Goal: Task Accomplishment & Management: Complete application form

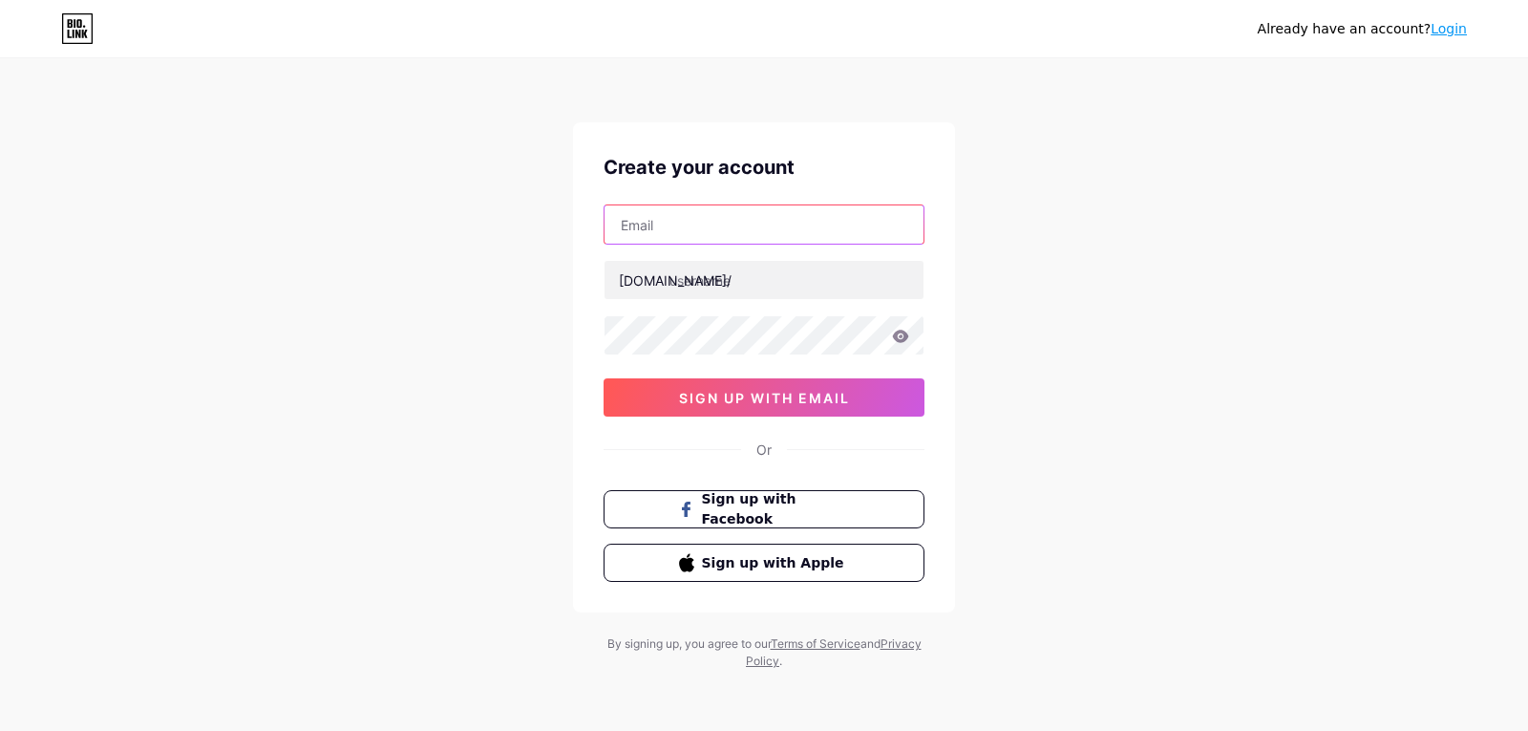
click at [691, 229] on input "text" at bounding box center [764, 224] width 319 height 38
click at [704, 223] on input "[EMAIL_ADDRESS][DOMAIN_NAME]" at bounding box center [764, 224] width 319 height 38
type input "[EMAIL_ADDRESS][DOMAIN_NAME]"
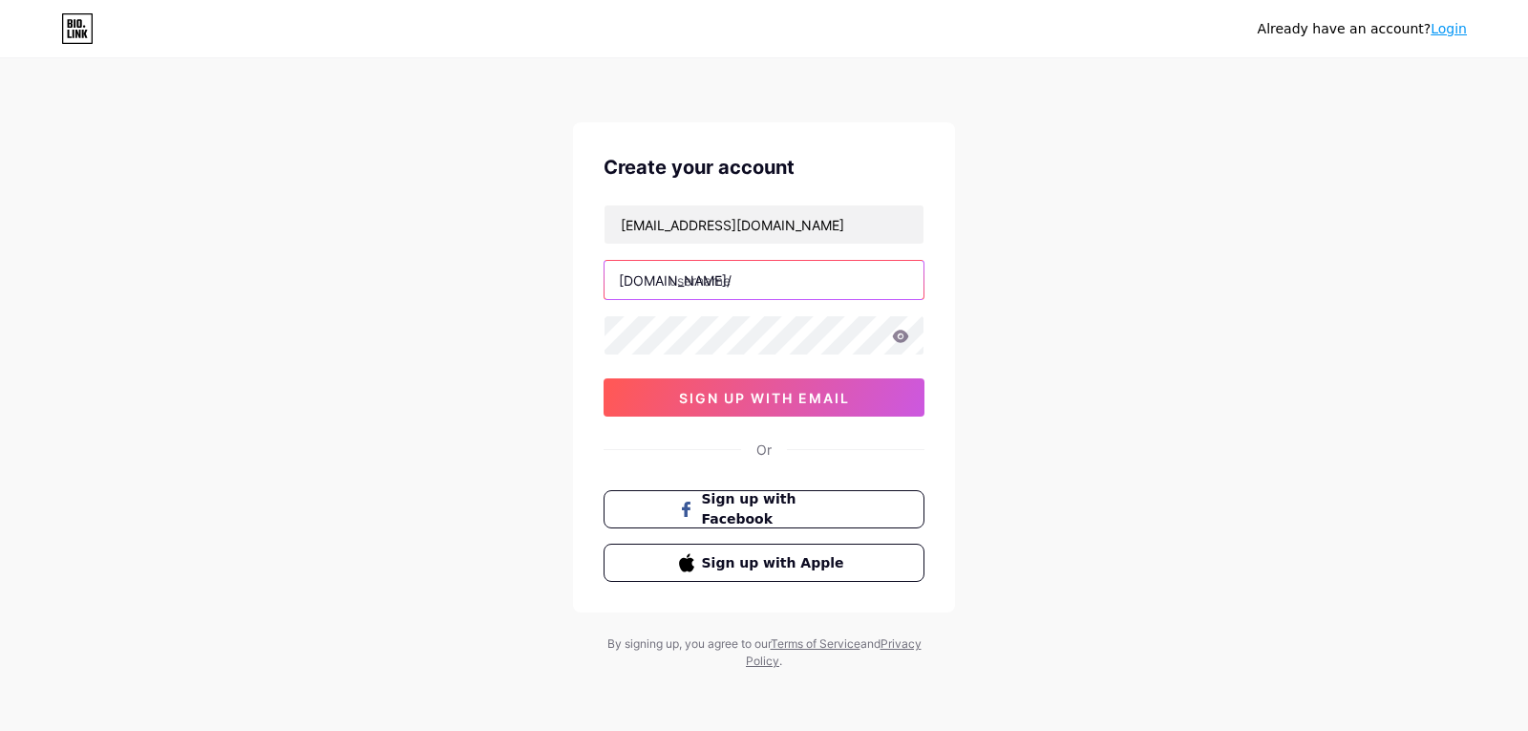
click at [686, 285] on input "text" at bounding box center [764, 280] width 319 height 38
type input "adilahrosli"
click at [540, 314] on div "Already have an account? Login Create your account [EMAIL_ADDRESS][DOMAIN_NAME]…" at bounding box center [764, 365] width 1528 height 731
click at [1072, 352] on div "Already have an account? Login Create your account [EMAIL_ADDRESS][DOMAIN_NAME]…" at bounding box center [764, 365] width 1528 height 731
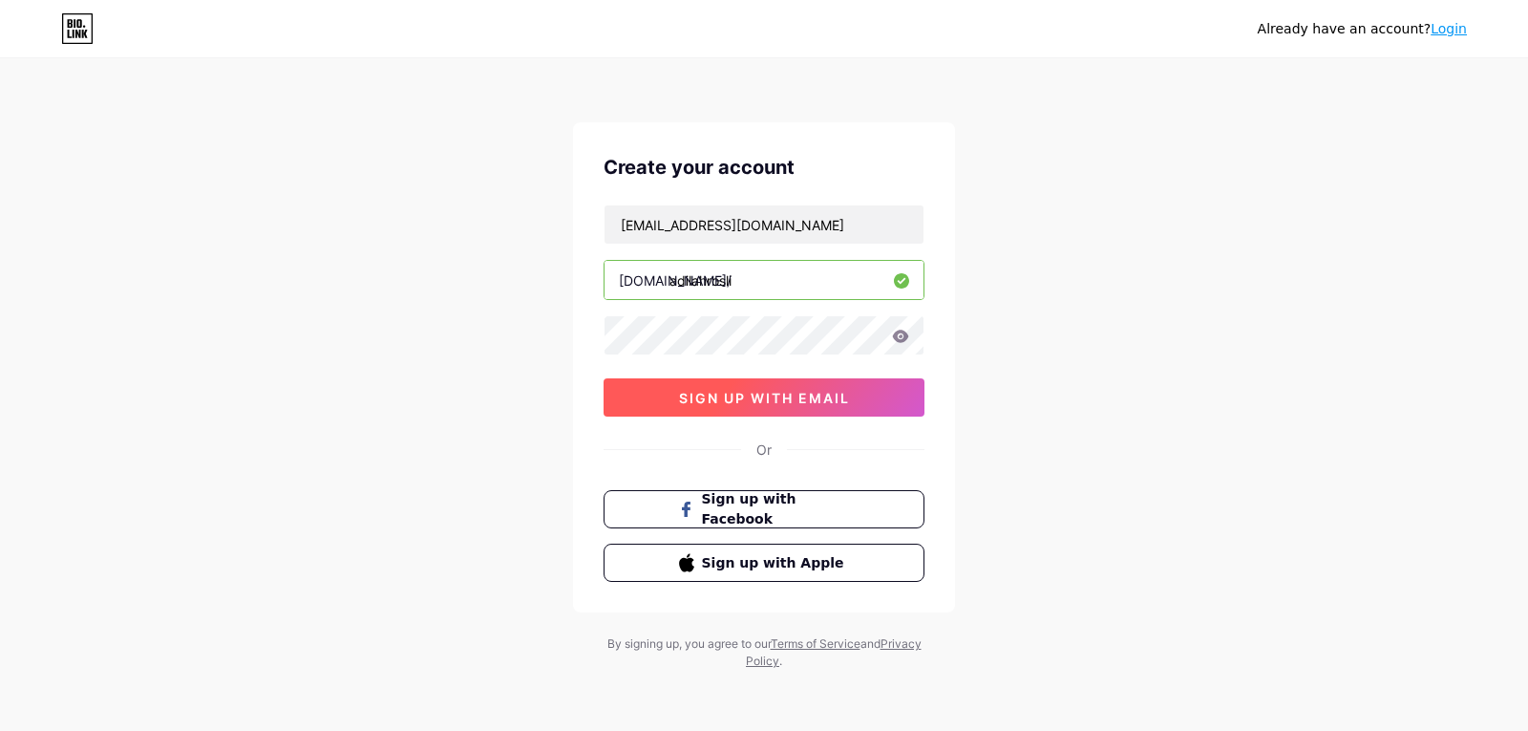
click at [829, 393] on span "sign up with email" at bounding box center [764, 398] width 171 height 16
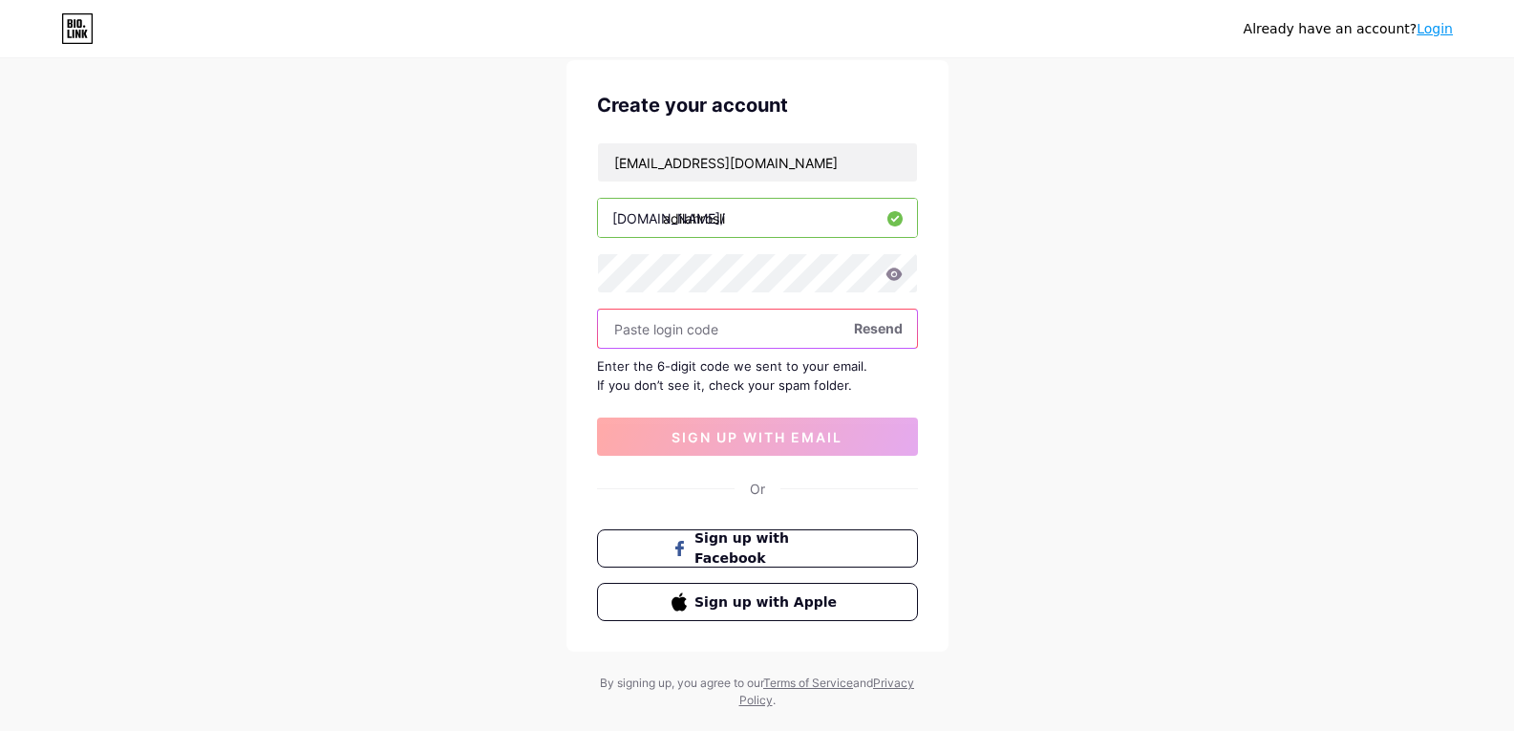
scroll to position [96, 0]
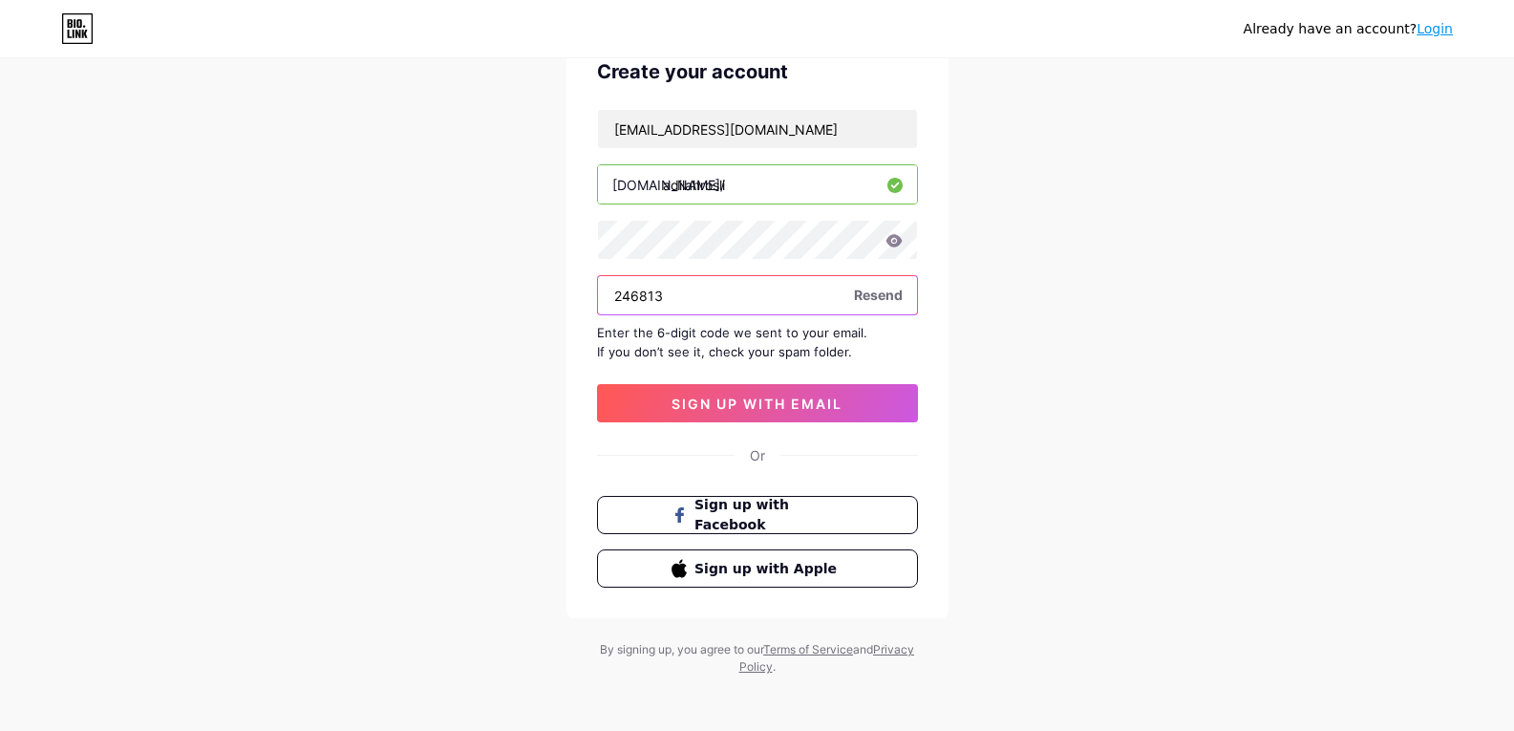
type input "246813"
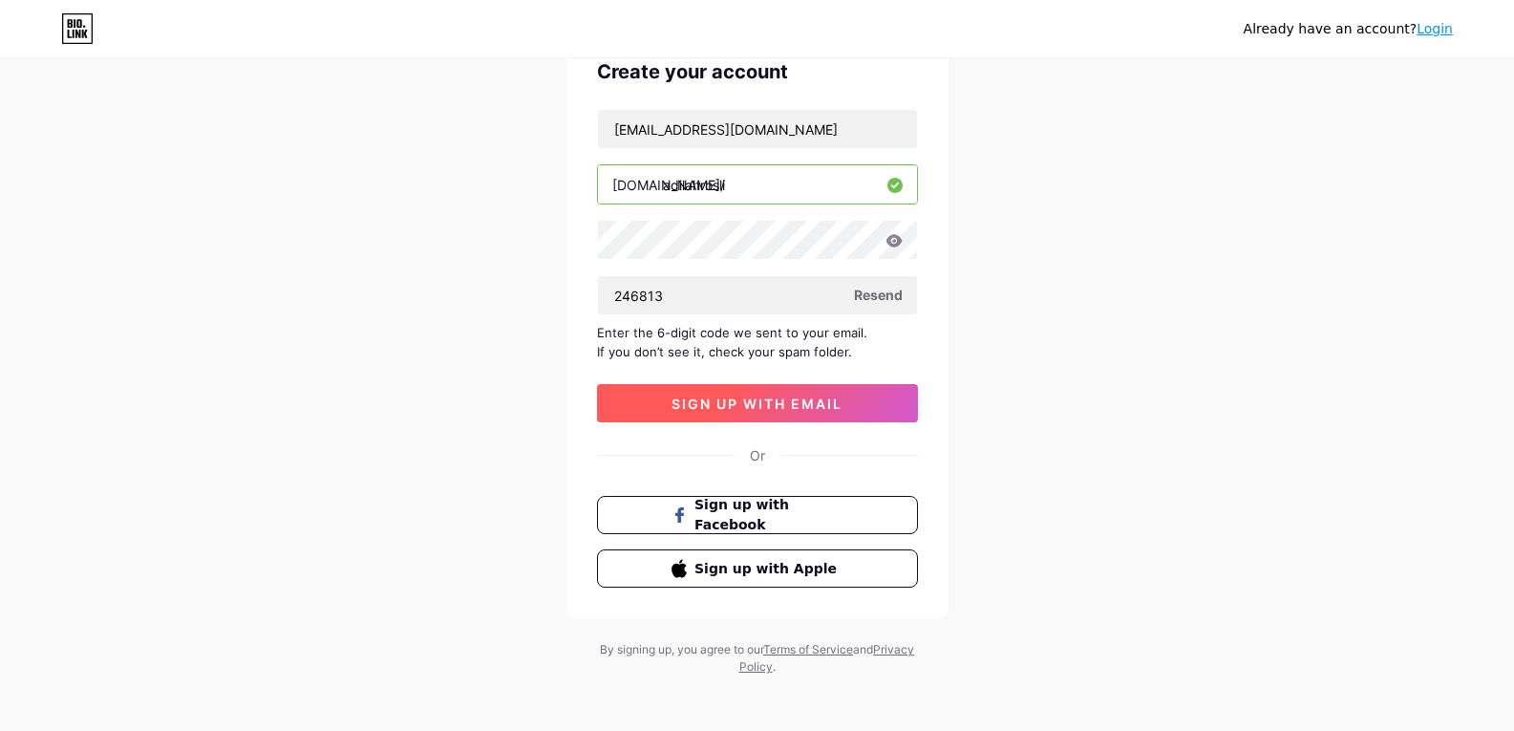
click at [805, 411] on span "sign up with email" at bounding box center [756, 403] width 171 height 16
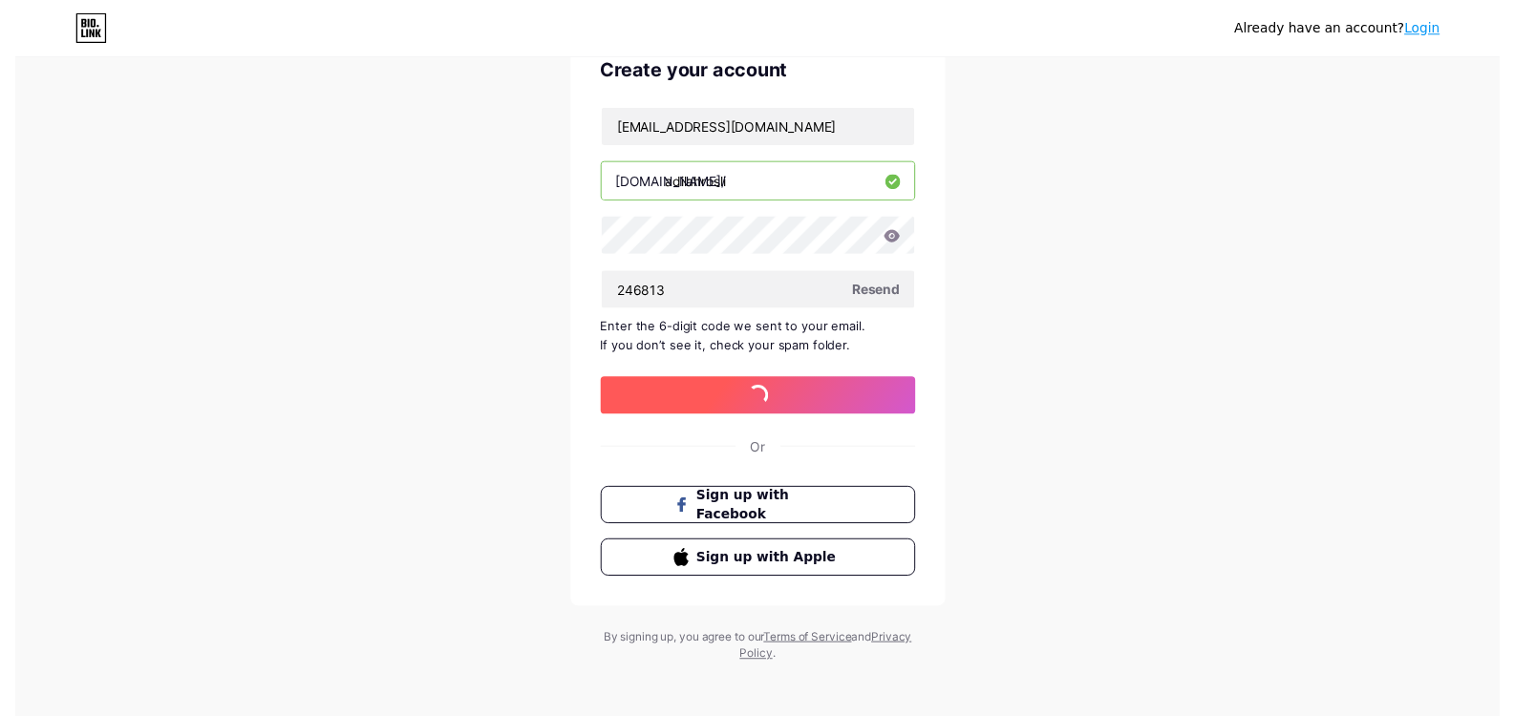
scroll to position [0, 0]
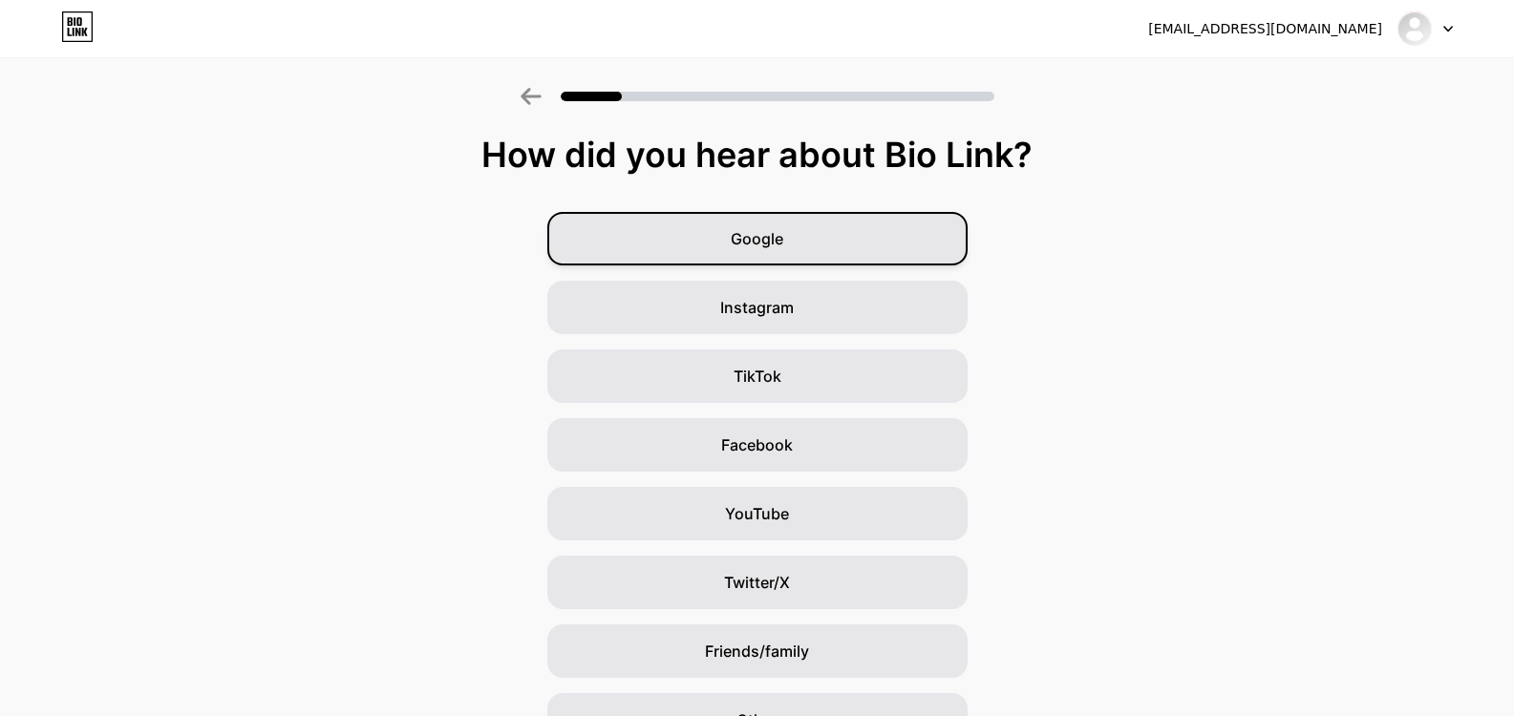
click at [783, 230] on span "Google" at bounding box center [757, 238] width 53 height 23
